Goal: Task Accomplishment & Management: Complete application form

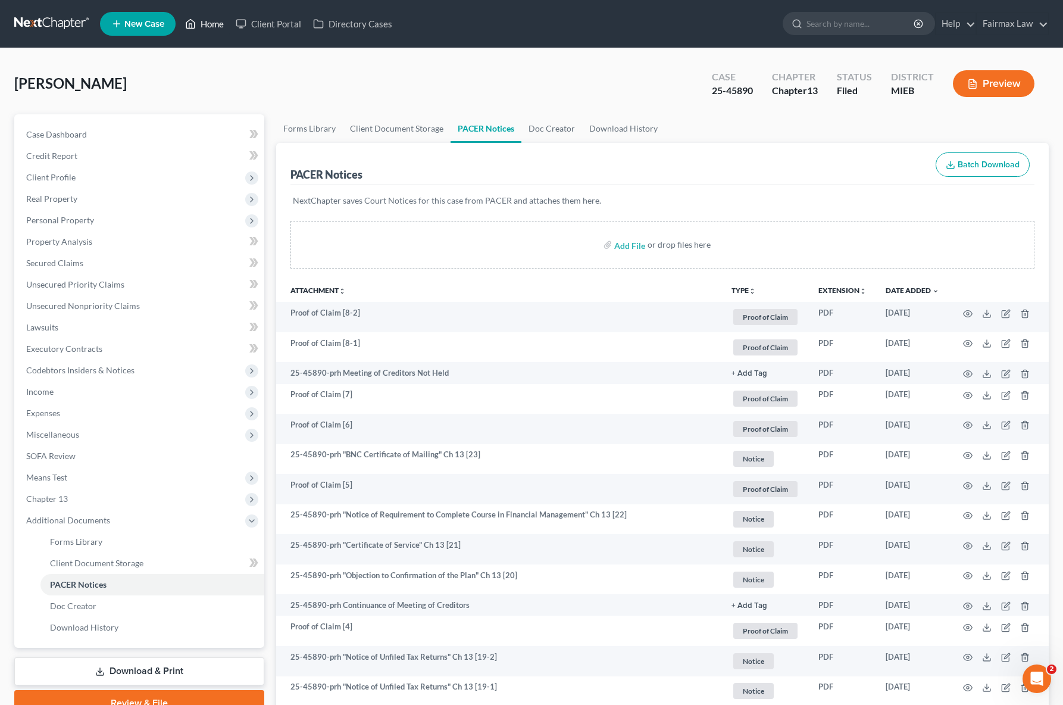
click at [217, 24] on link "Home" at bounding box center [204, 23] width 51 height 21
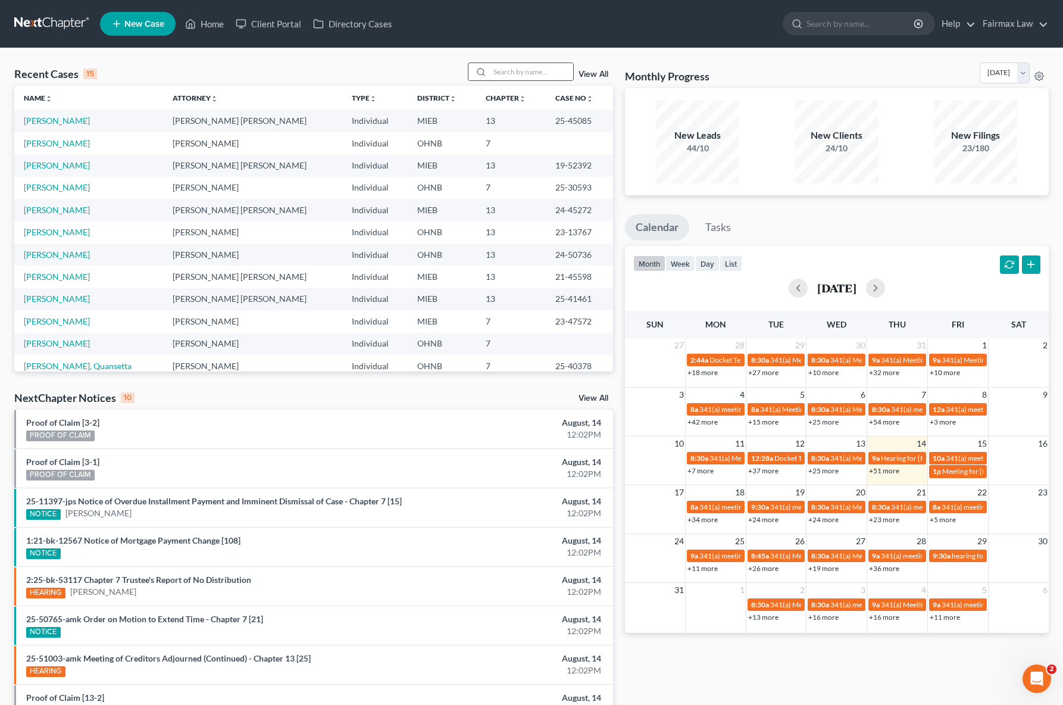
click at [506, 72] on input "search" at bounding box center [531, 71] width 83 height 17
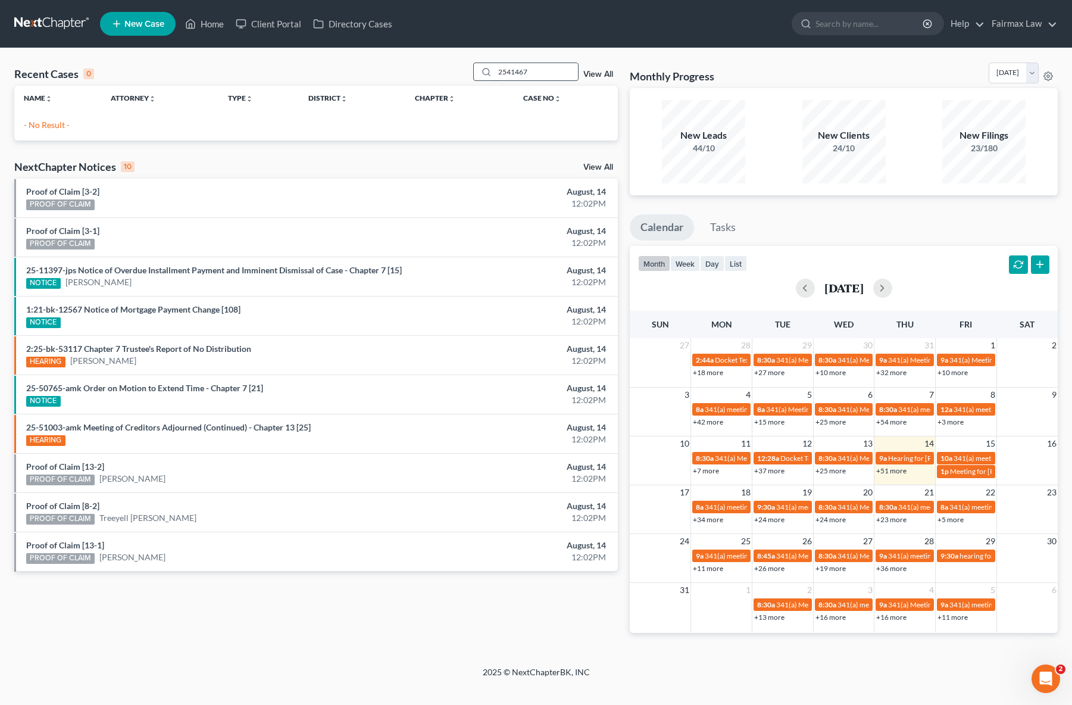
click at [511, 72] on input "2541467" at bounding box center [536, 71] width 83 height 17
type input "25-41467"
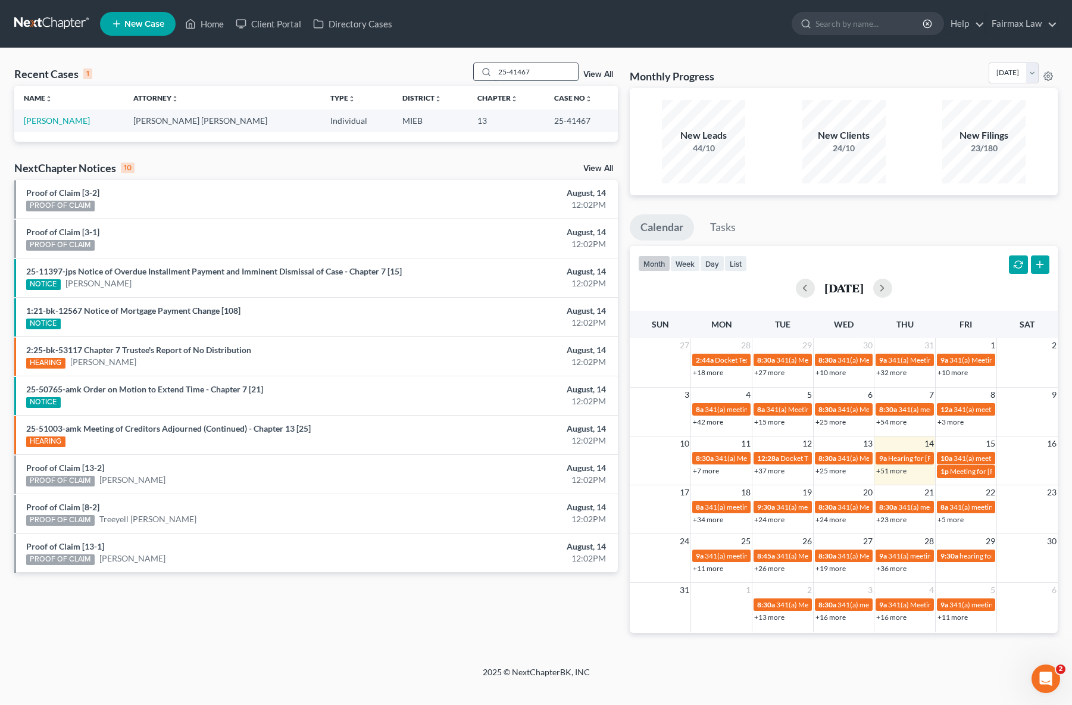
click at [543, 71] on input "25-41467" at bounding box center [536, 71] width 83 height 17
click at [69, 121] on link "[PERSON_NAME]" at bounding box center [57, 120] width 66 height 10
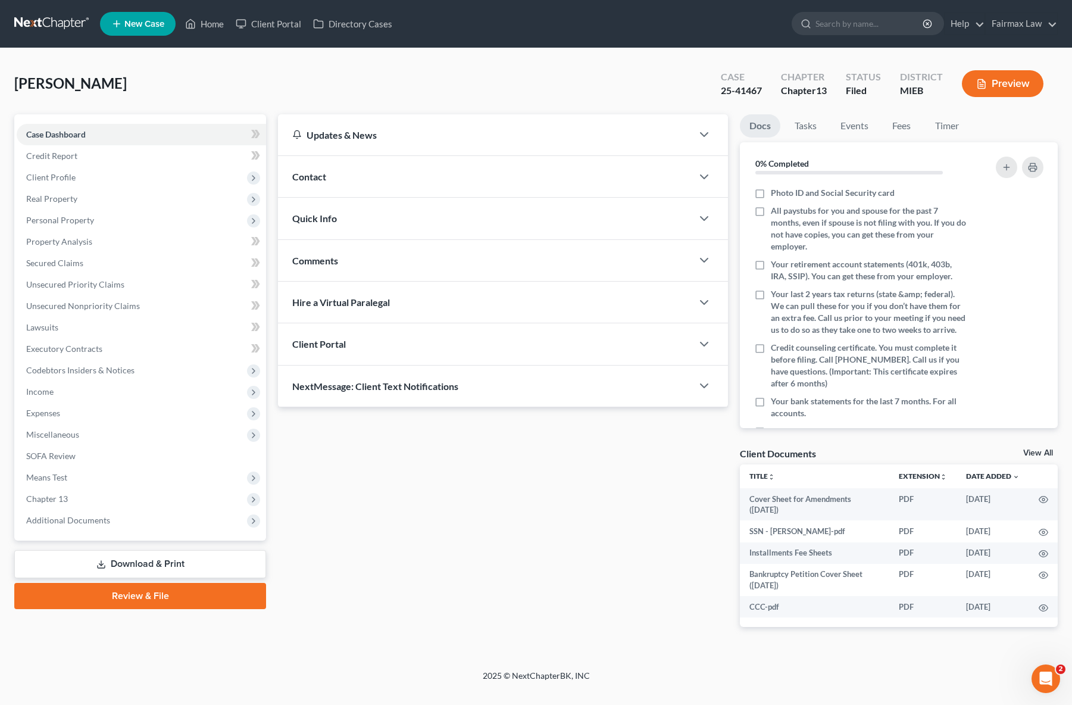
click at [999, 77] on button "Preview" at bounding box center [1003, 83] width 82 height 27
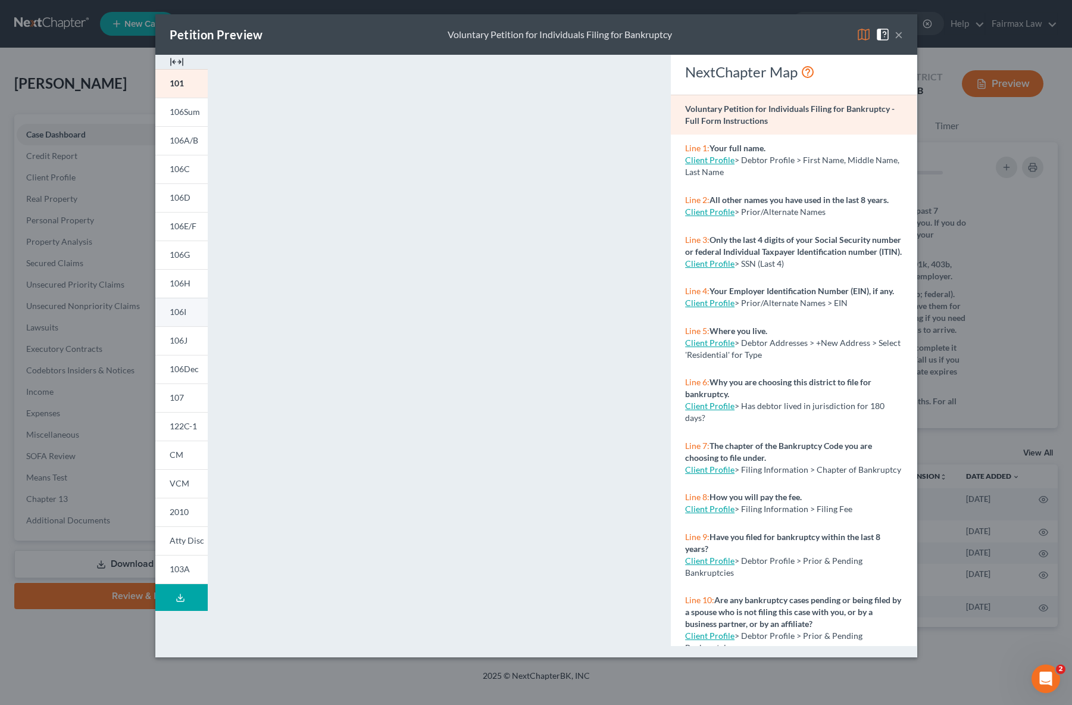
click at [186, 315] on link "106I" at bounding box center [181, 312] width 52 height 29
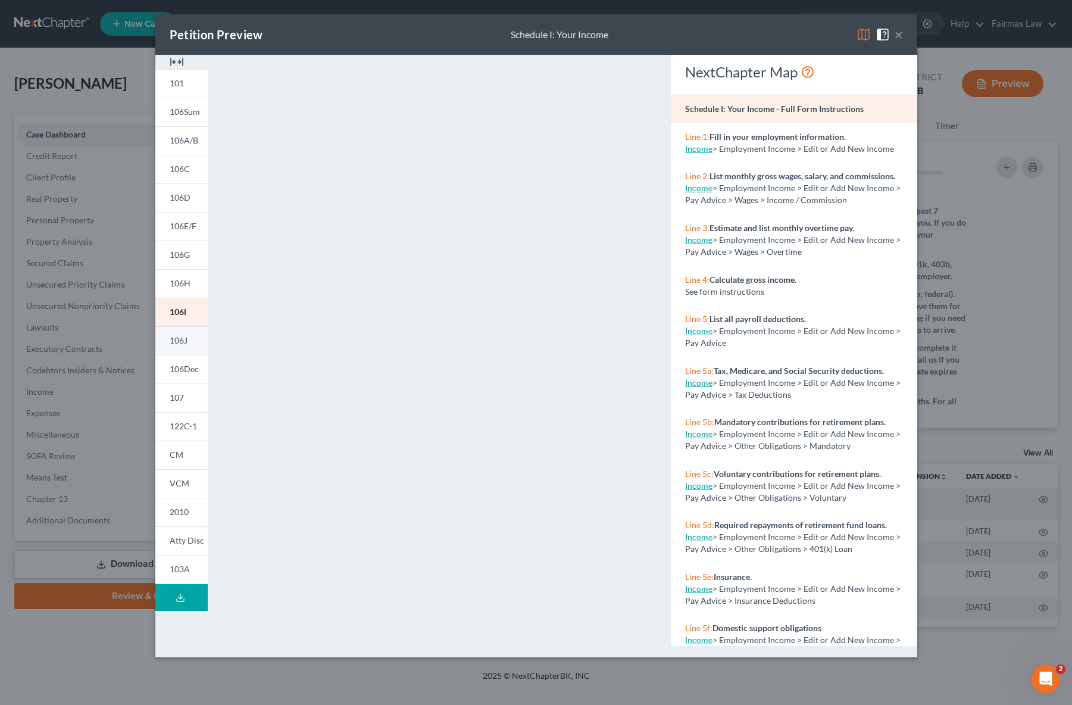
click at [186, 331] on link "106J" at bounding box center [181, 340] width 52 height 29
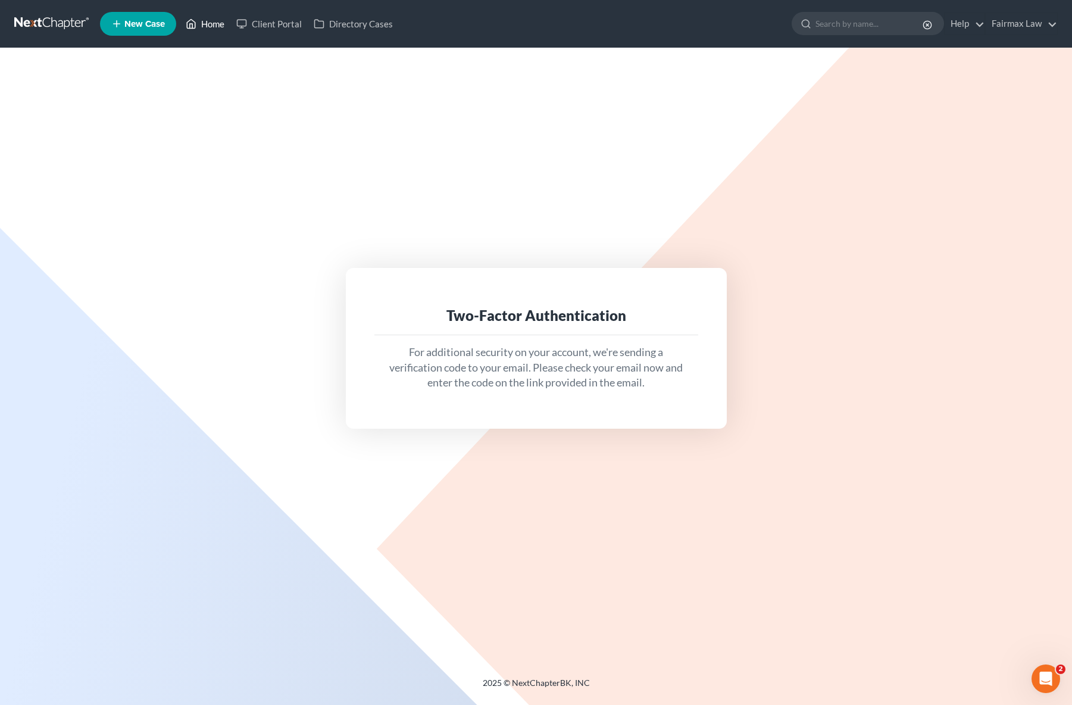
click at [210, 27] on link "Home" at bounding box center [205, 23] width 51 height 21
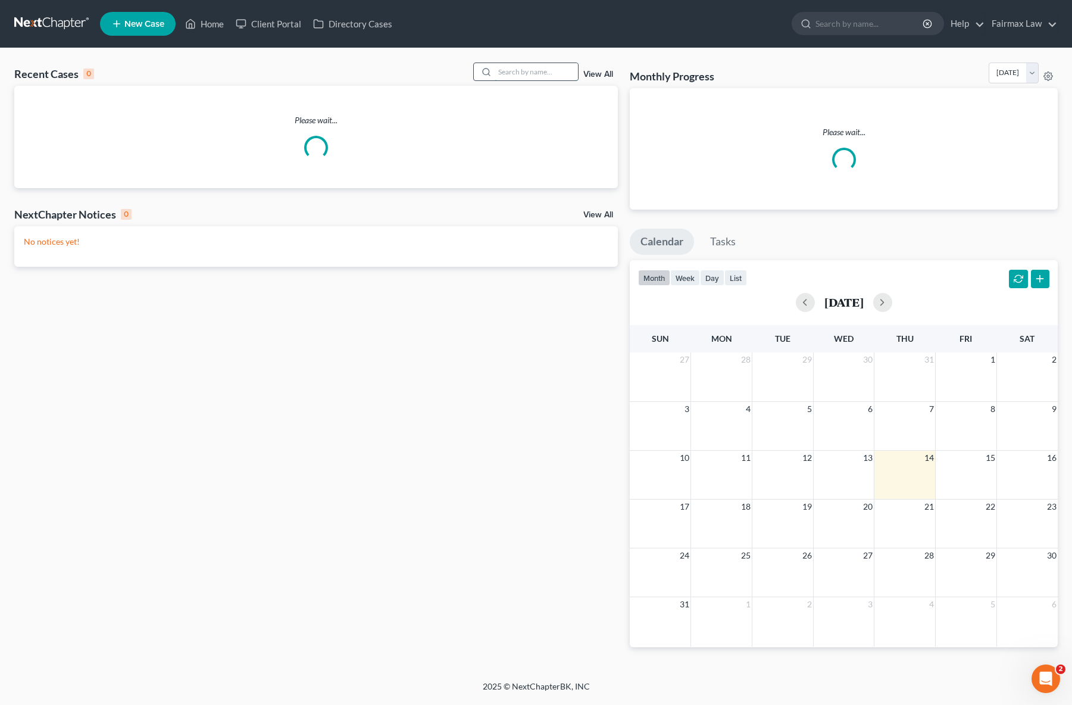
click at [521, 71] on input "search" at bounding box center [536, 71] width 83 height 17
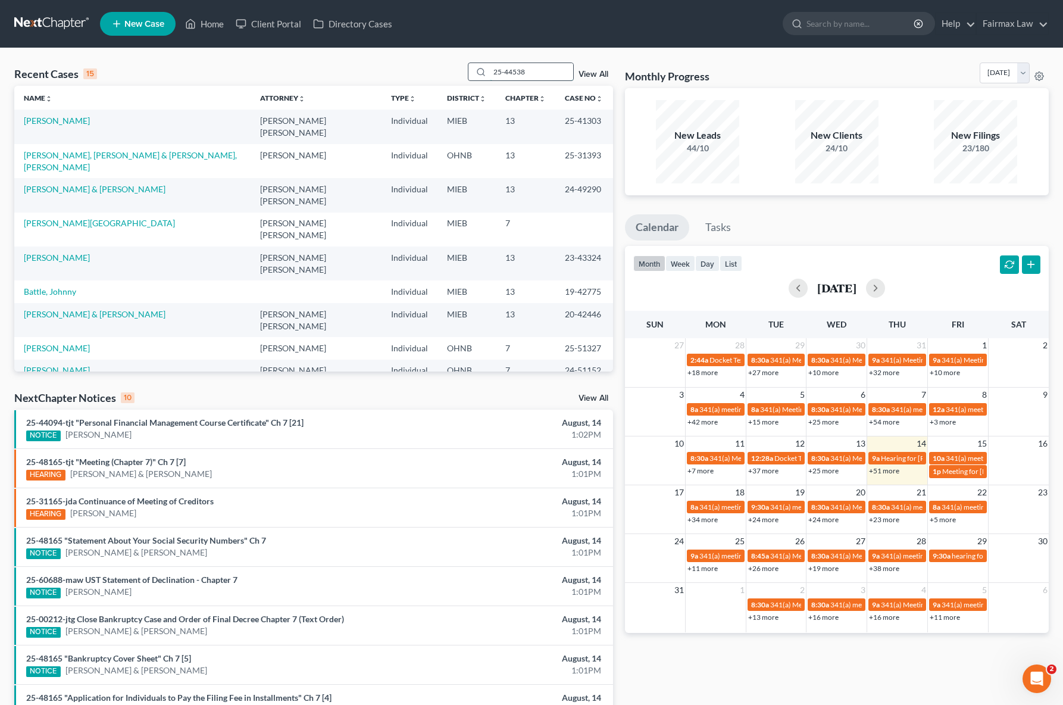
type input "25-44538"
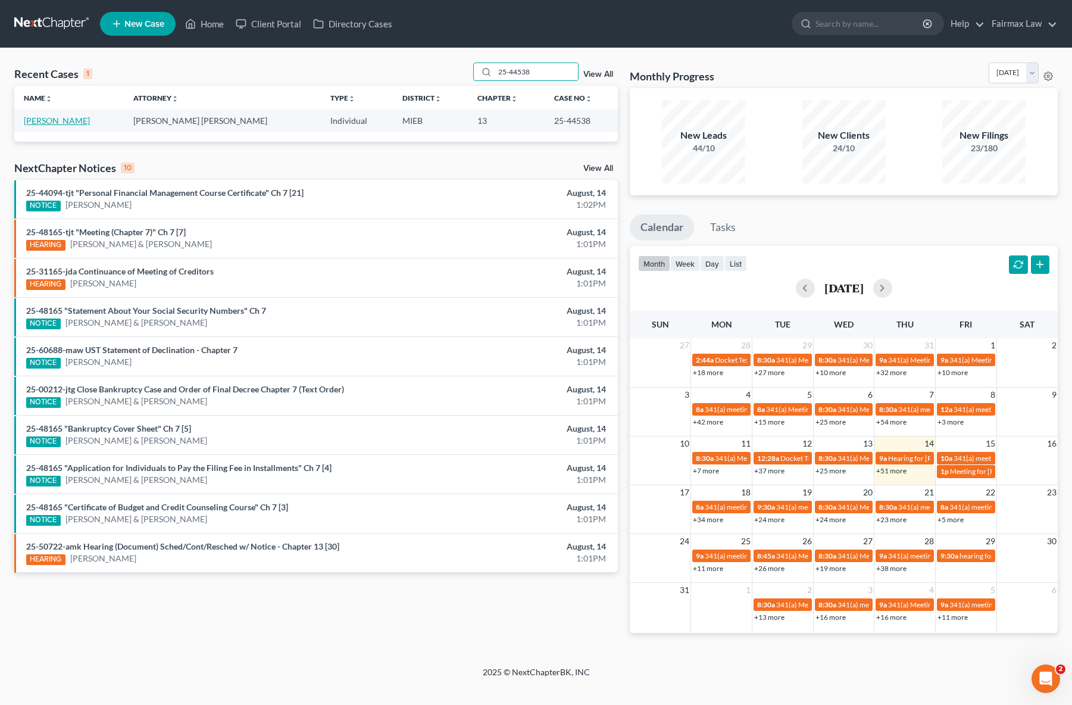
click at [67, 121] on link "Moncrief, Willie" at bounding box center [57, 120] width 66 height 10
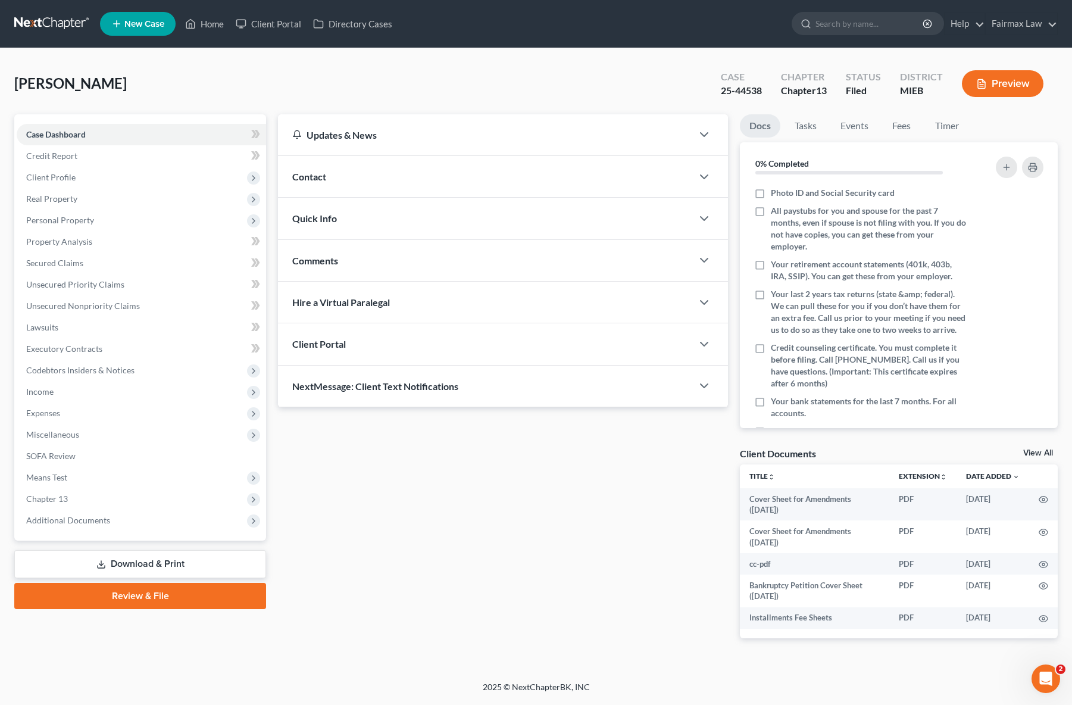
click at [1010, 88] on button "Preview" at bounding box center [1003, 83] width 82 height 27
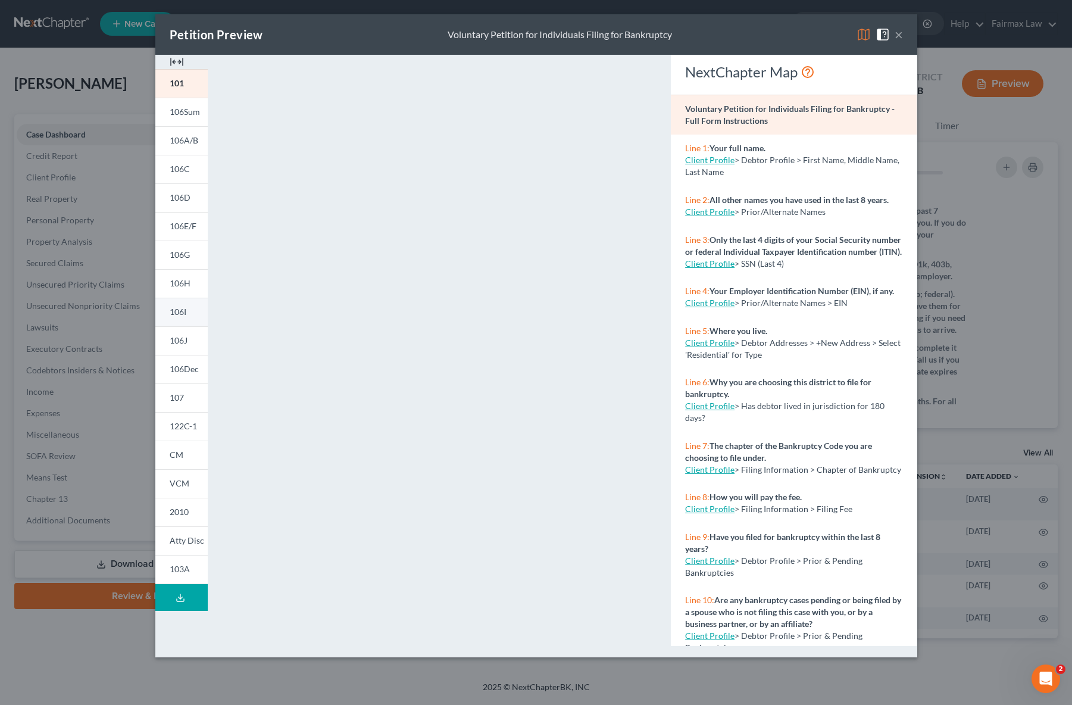
click at [180, 314] on span "106I" at bounding box center [178, 312] width 17 height 10
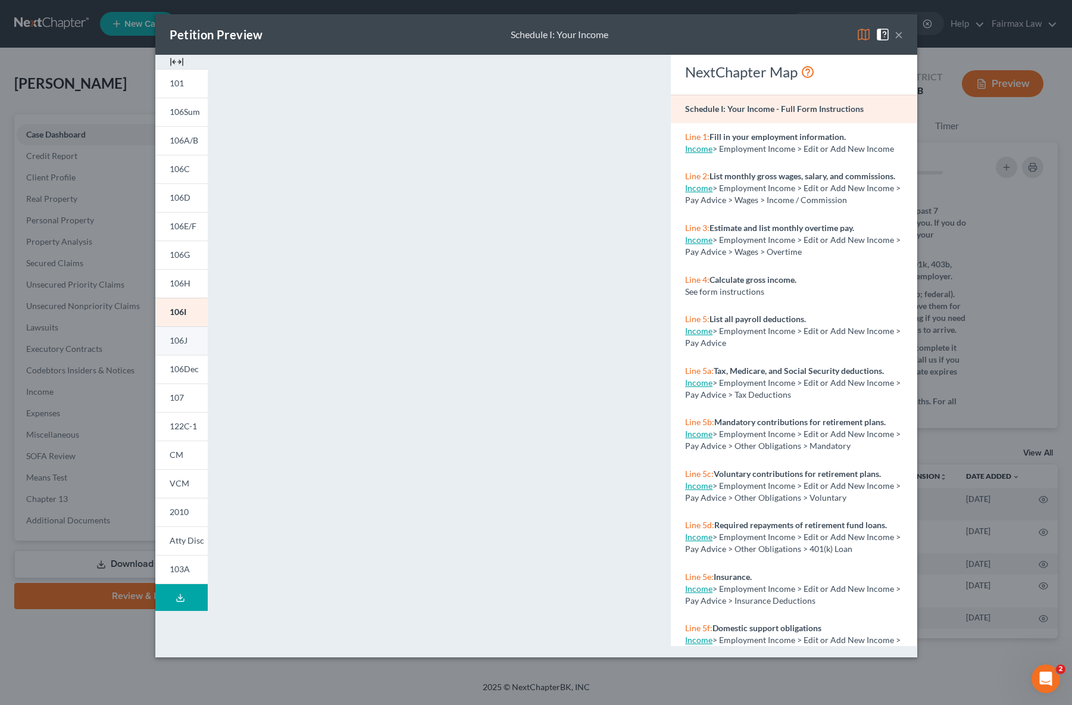
click at [180, 342] on span "106J" at bounding box center [179, 340] width 18 height 10
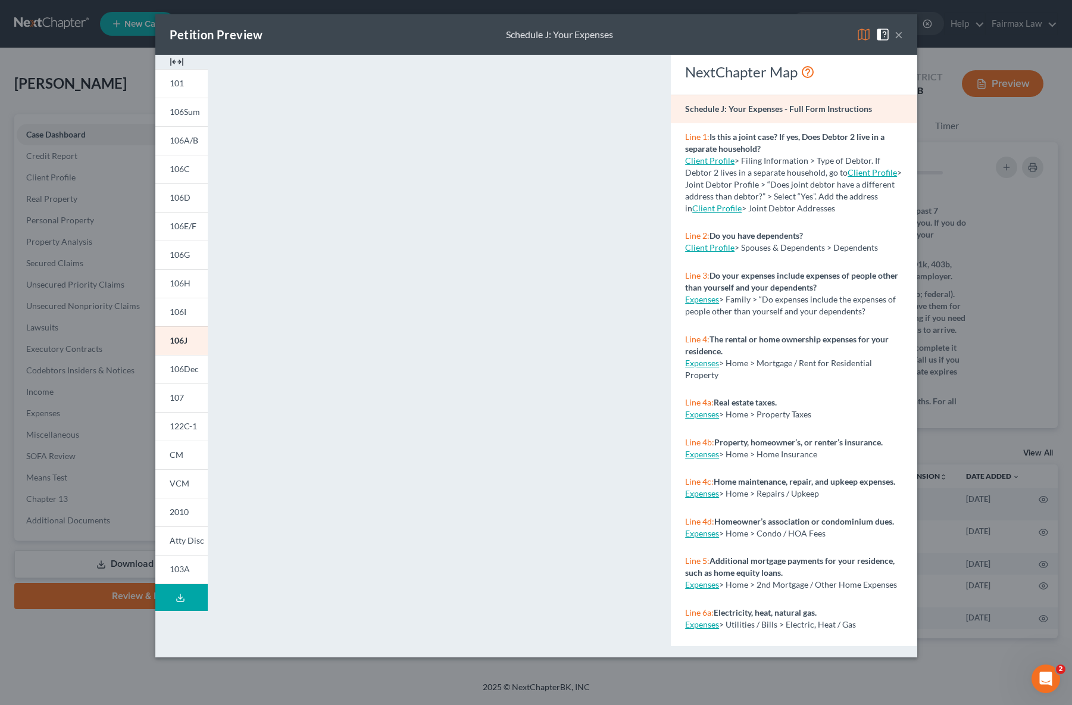
click at [903, 33] on div "Petition Preview Schedule J: Your Expenses ×" at bounding box center [536, 34] width 762 height 40
click at [898, 36] on button "×" at bounding box center [899, 34] width 8 height 14
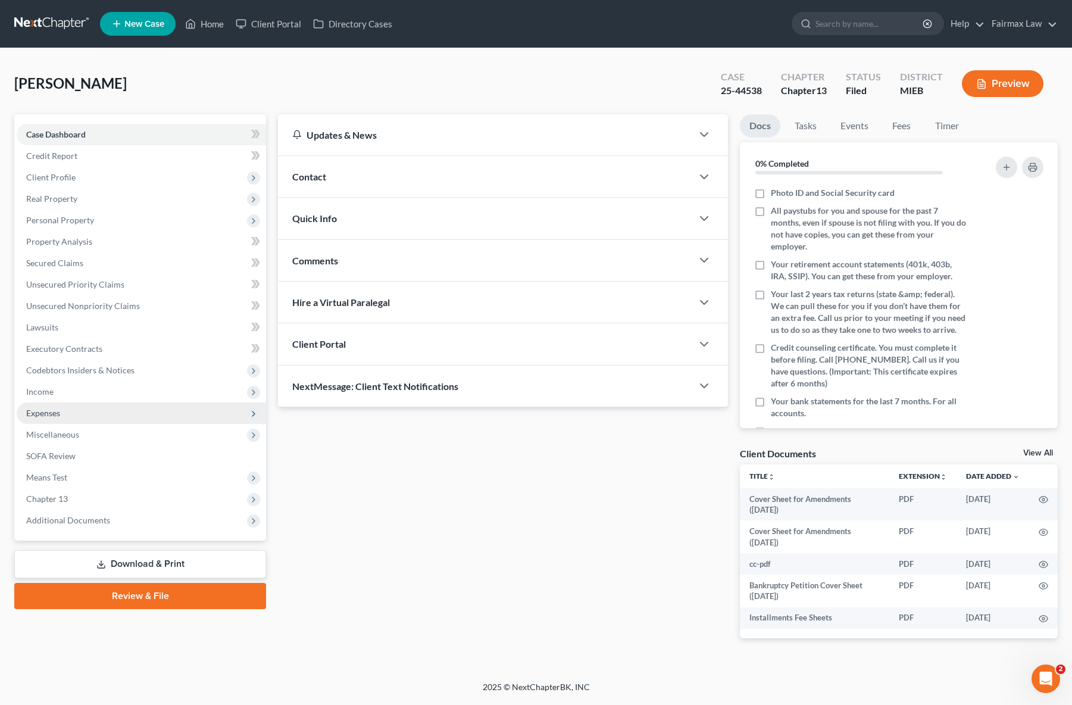
click at [81, 412] on span "Expenses" at bounding box center [141, 412] width 249 height 21
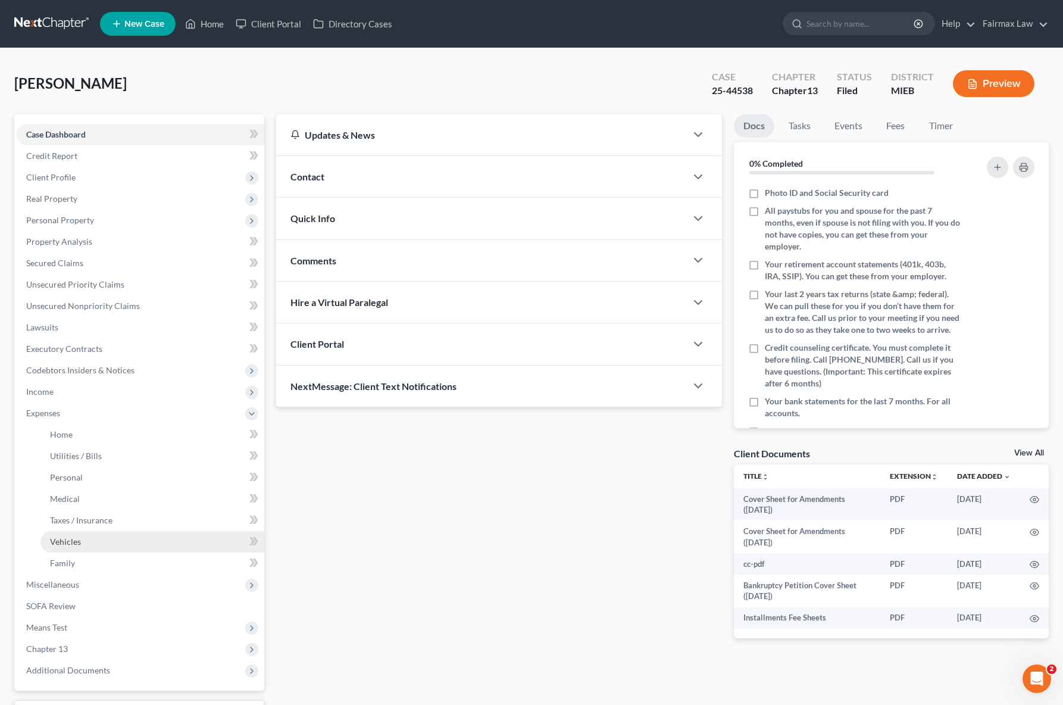
click at [95, 546] on link "Vehicles" at bounding box center [152, 541] width 224 height 21
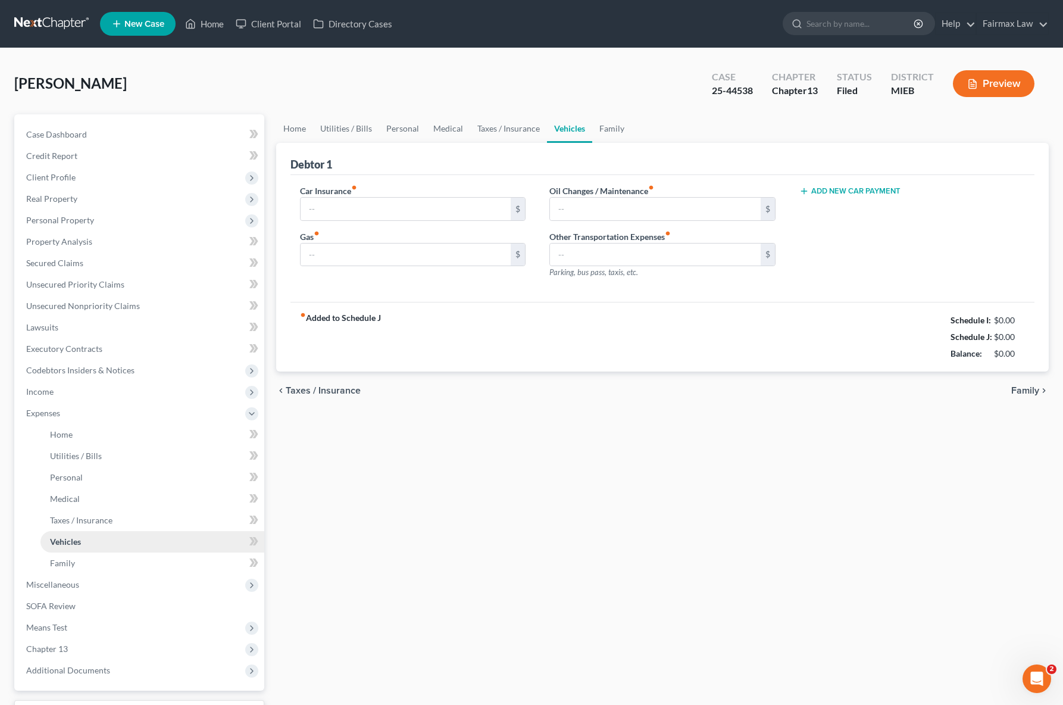
type input "300.00"
type input "400.00"
type input "50.00"
type input "0.00"
drag, startPoint x: 345, startPoint y: 215, endPoint x: 293, endPoint y: 210, distance: 52.1
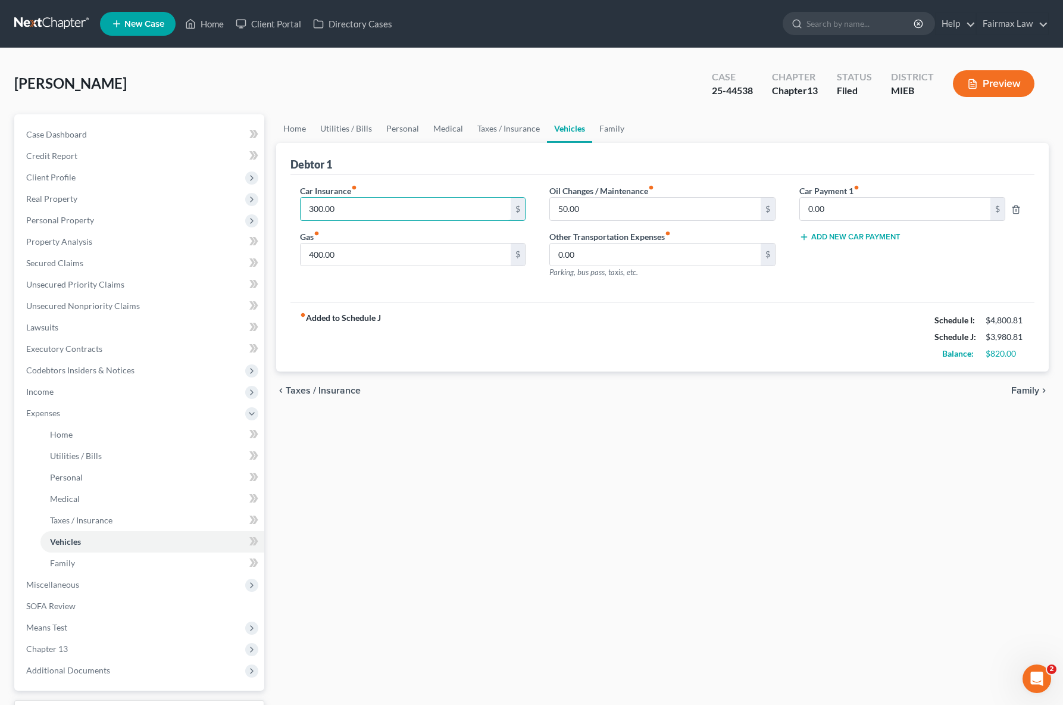
click at [293, 210] on div "Car Insurance fiber_manual_record 300.00 $ Gas fiber_manual_record 400.00 $" at bounding box center [413, 237] width 250 height 104
drag, startPoint x: 351, startPoint y: 211, endPoint x: 274, endPoint y: 211, distance: 77.4
click at [274, 211] on div "Home Utilities / Bills Personal Medical Taxes / Insurance Vehicles Family Debto…" at bounding box center [662, 436] width 785 height 645
type input "100.00"
click at [108, 436] on link "Home" at bounding box center [152, 434] width 224 height 21
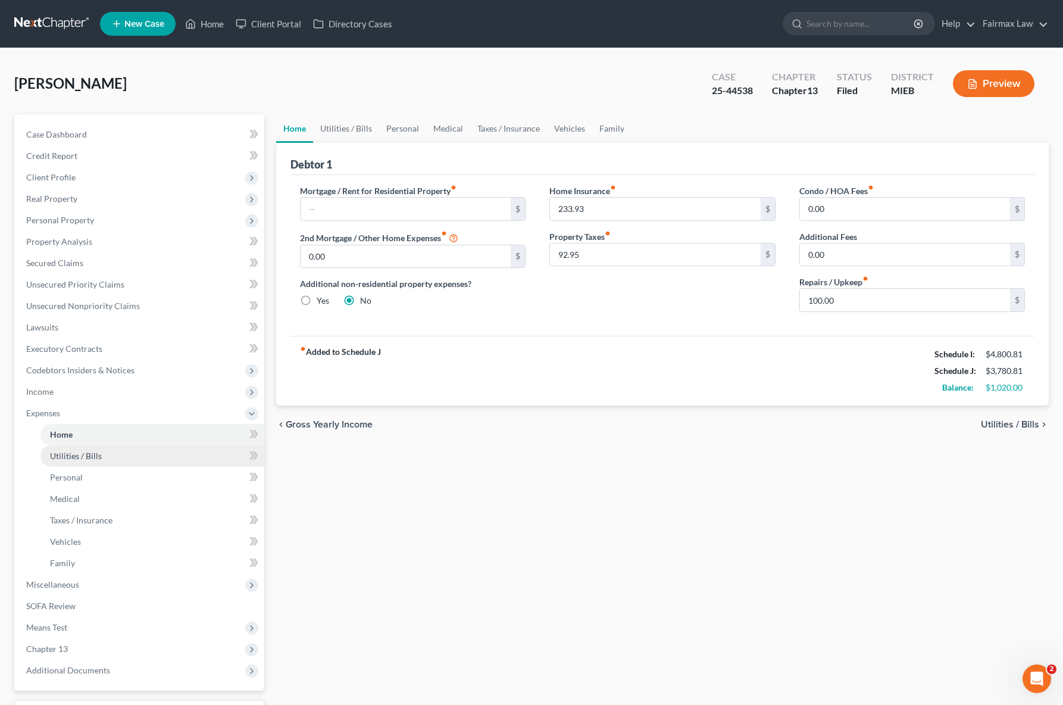
click at [101, 461] on link "Utilities / Bills" at bounding box center [152, 455] width 224 height 21
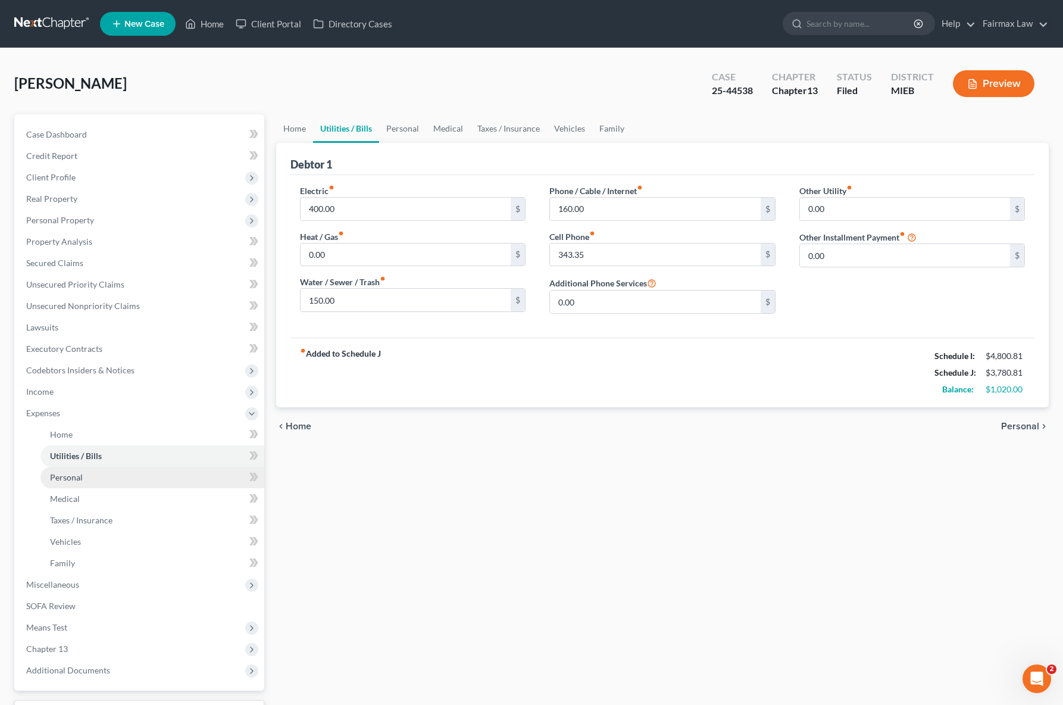
click at [70, 485] on link "Personal" at bounding box center [152, 477] width 224 height 21
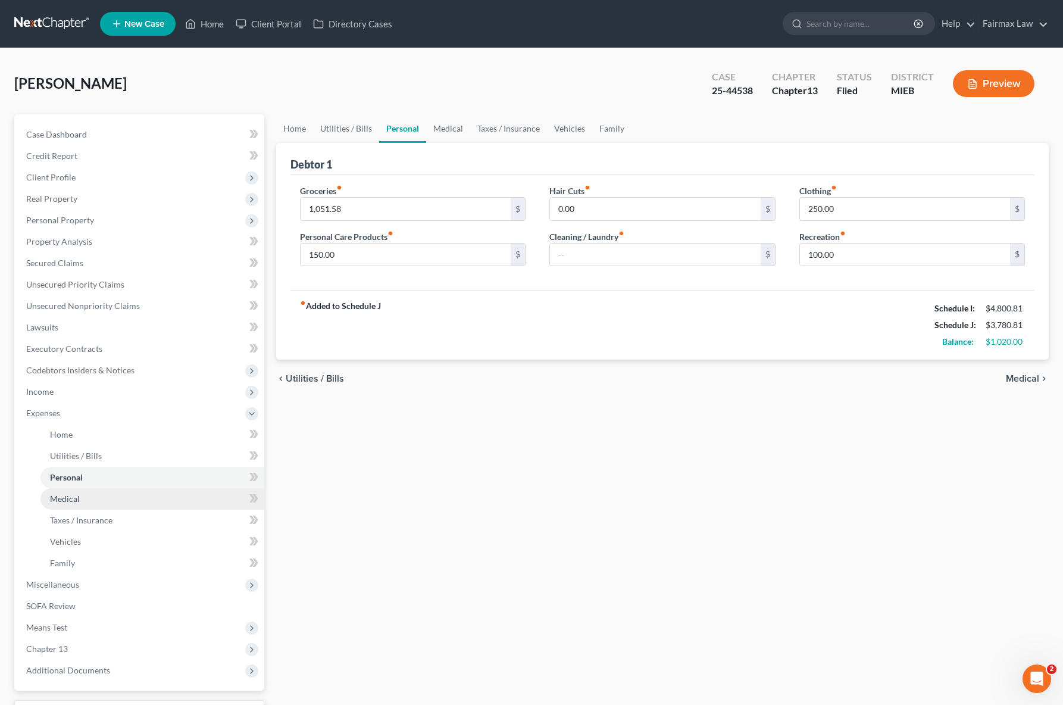
click at [76, 498] on span "Medical" at bounding box center [65, 499] width 30 height 10
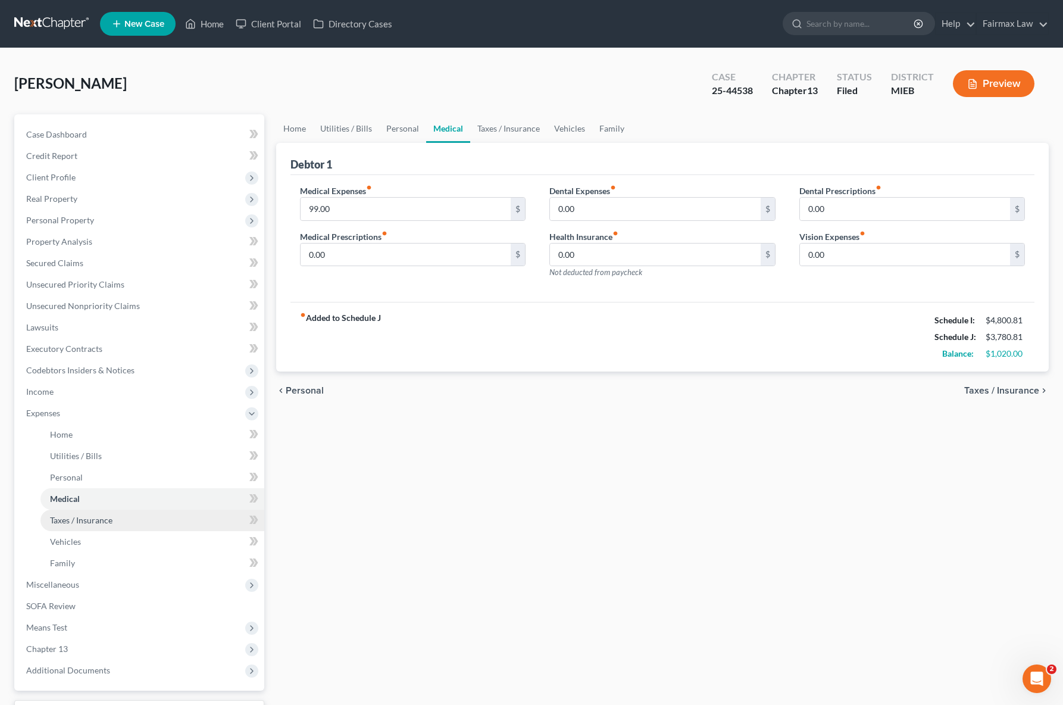
click at [98, 523] on span "Taxes / Insurance" at bounding box center [81, 520] width 63 height 10
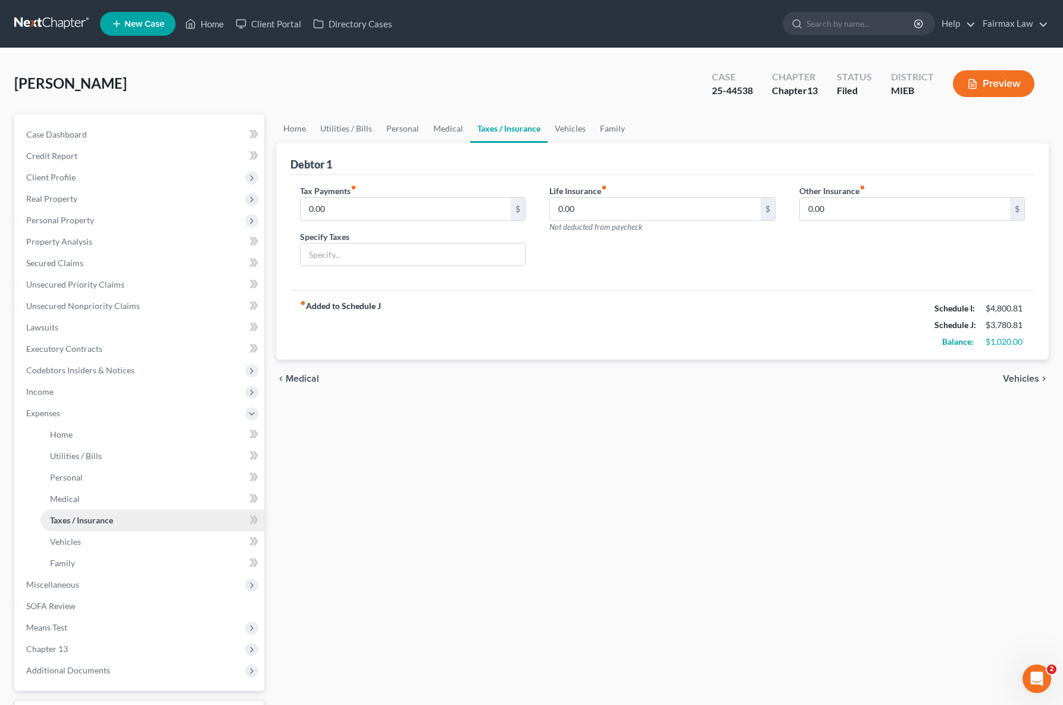
click at [95, 519] on span "Taxes / Insurance" at bounding box center [81, 520] width 63 height 10
click at [92, 557] on link "Family" at bounding box center [152, 562] width 224 height 21
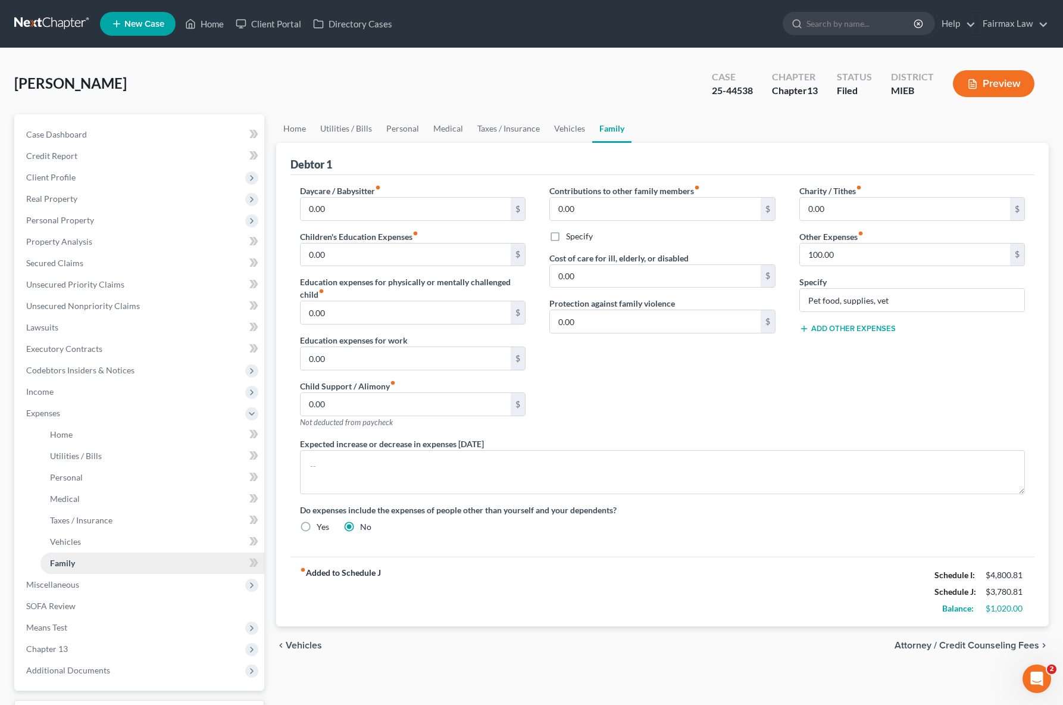
click at [76, 553] on link "Family" at bounding box center [152, 562] width 224 height 21
click at [77, 547] on link "Vehicles" at bounding box center [152, 541] width 224 height 21
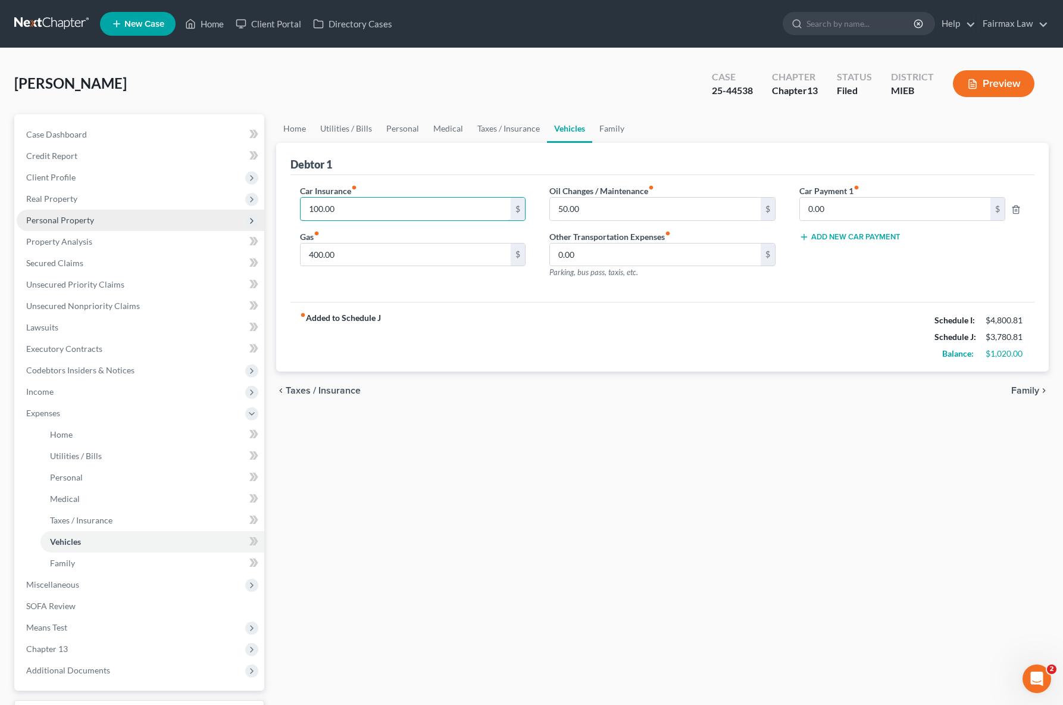
drag, startPoint x: 368, startPoint y: 214, endPoint x: 255, endPoint y: 213, distance: 113.1
click at [261, 211] on div "Petition Navigation Case Dashboard Payments Invoices Payments Payments Credit R…" at bounding box center [531, 436] width 1047 height 645
type input "0"
type input "300.00"
click at [430, 330] on div "fiber_manual_record Added to Schedule J Schedule I: $4,800.81 Schedule J: $3,98…" at bounding box center [663, 337] width 745 height 70
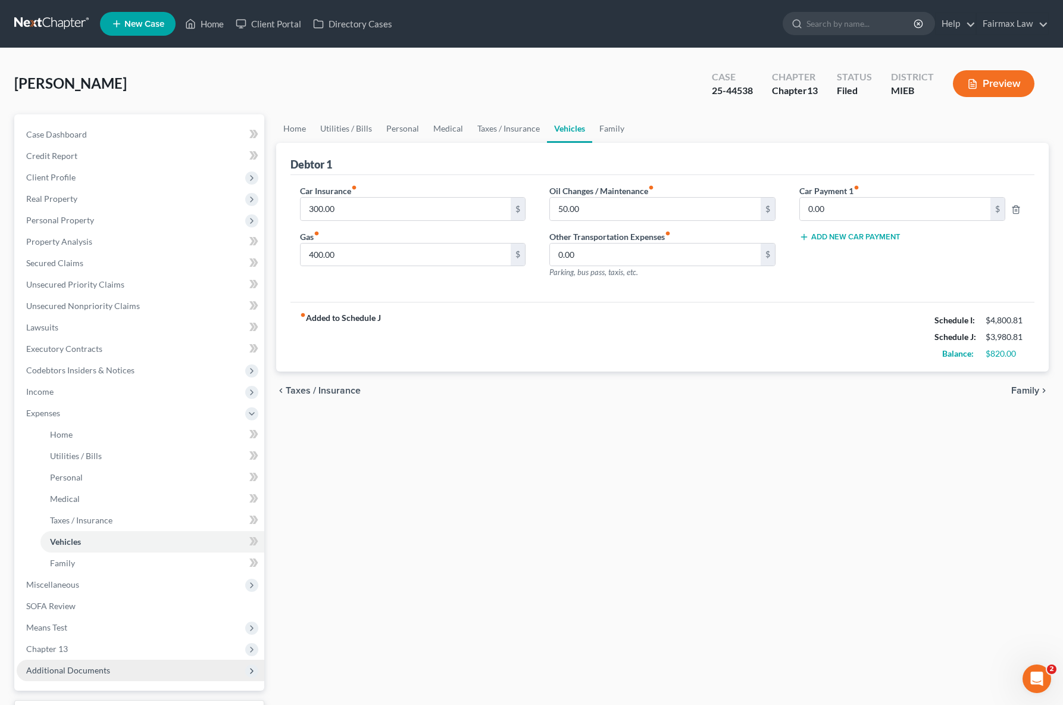
click at [71, 676] on span "Additional Documents" at bounding box center [141, 670] width 248 height 21
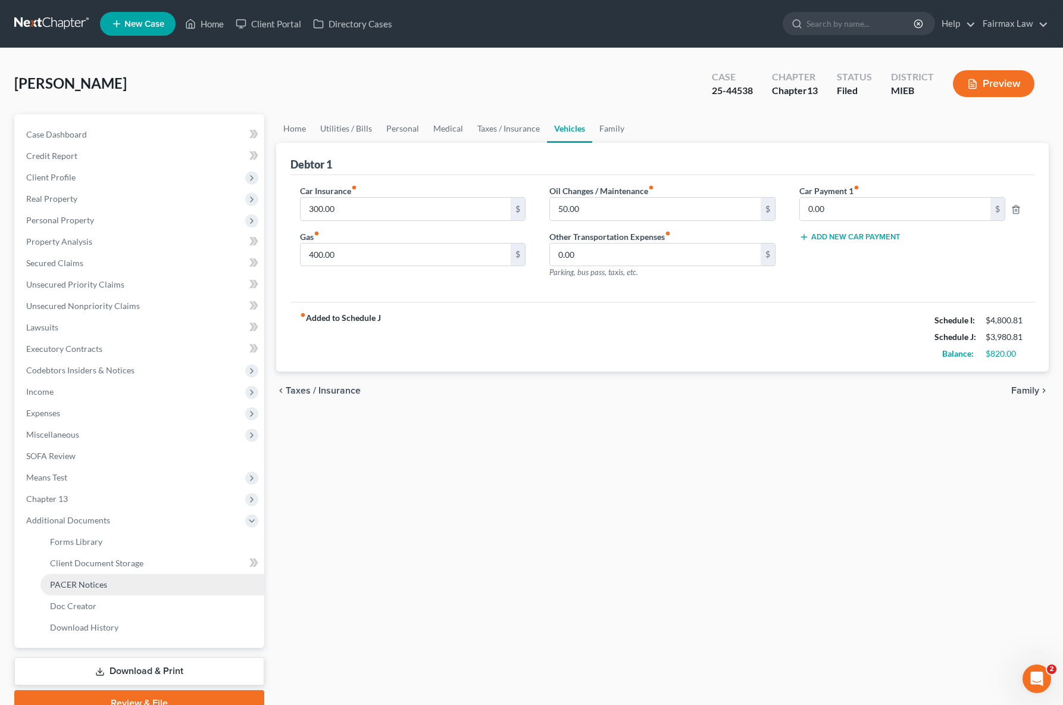
click at [102, 585] on span "PACER Notices" at bounding box center [78, 584] width 57 height 10
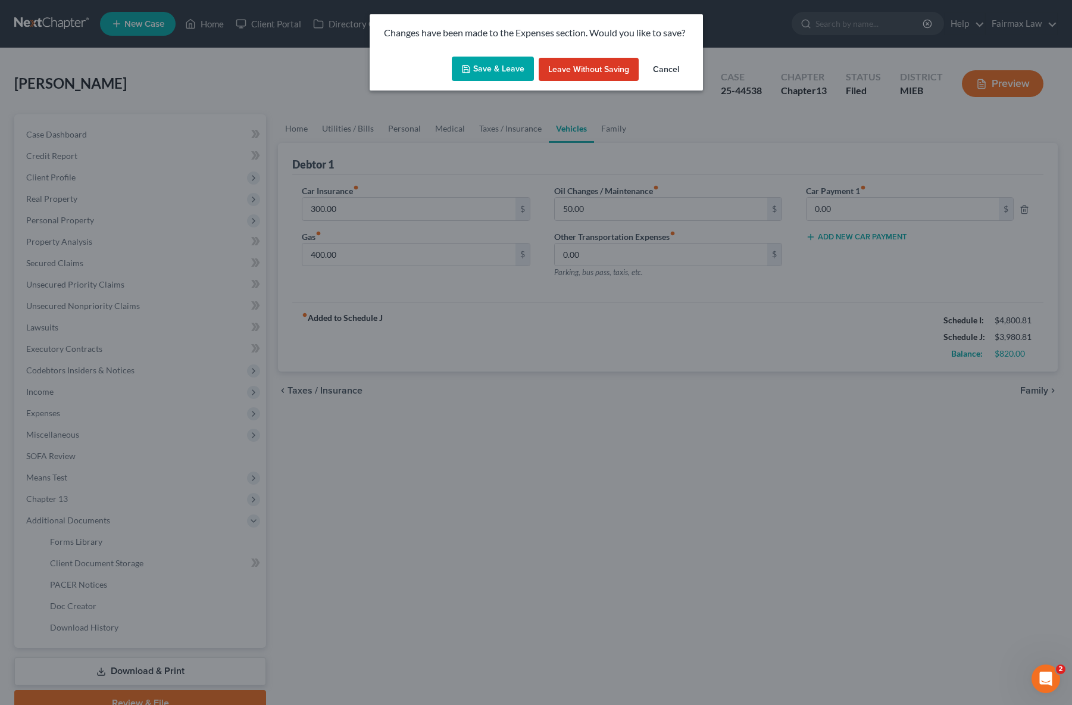
click at [498, 71] on button "Save & Leave" at bounding box center [493, 69] width 82 height 25
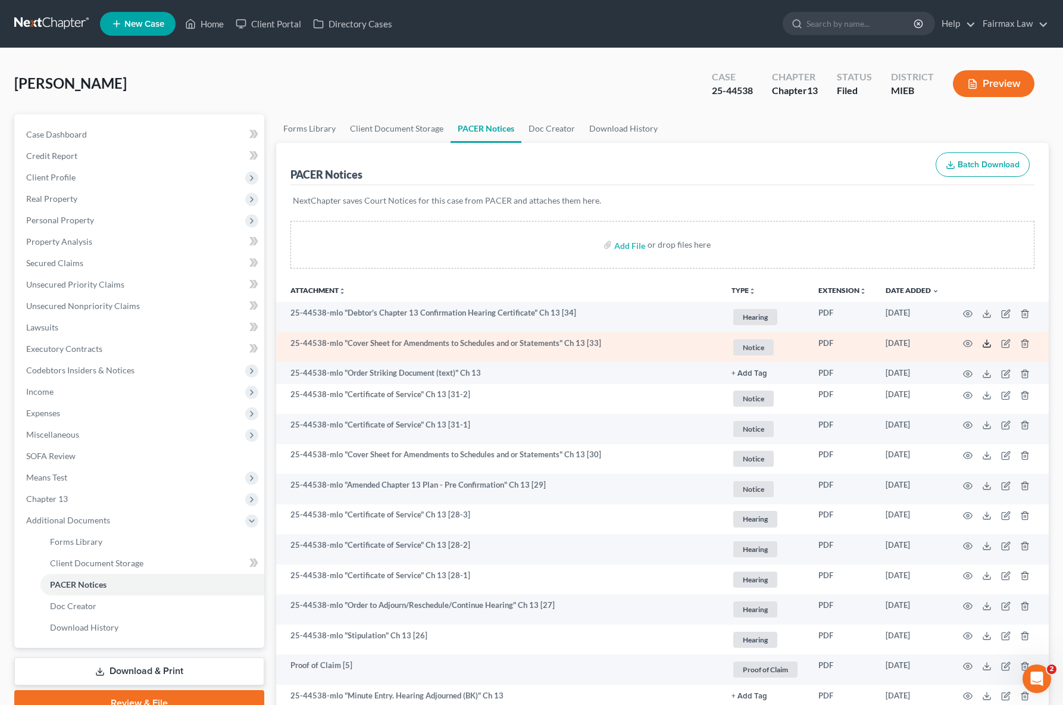
click at [988, 343] on polyline at bounding box center [987, 344] width 4 height 2
